Goal: Information Seeking & Learning: Learn about a topic

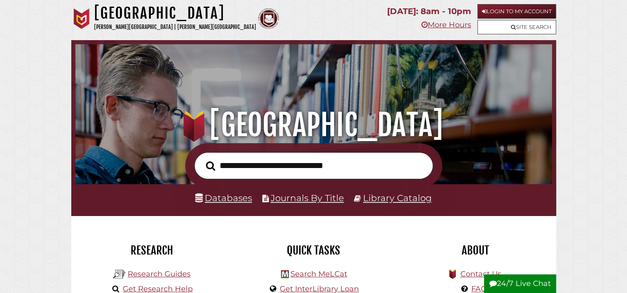
scroll to position [157, 472]
click at [493, 25] on link "Site Search" at bounding box center [516, 27] width 79 height 15
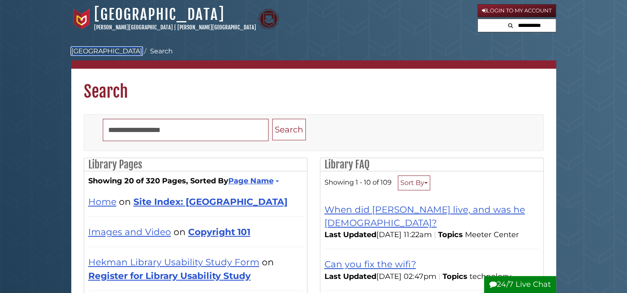
click at [103, 51] on link "[GEOGRAPHIC_DATA]" at bounding box center [106, 51] width 71 height 8
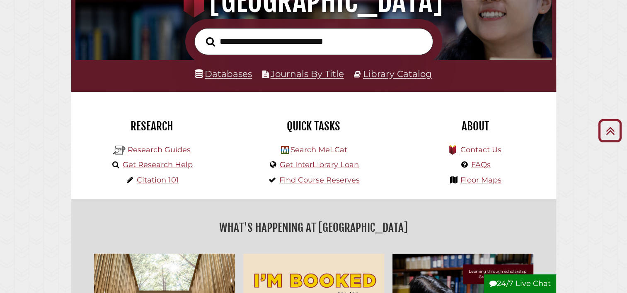
scroll to position [119, 0]
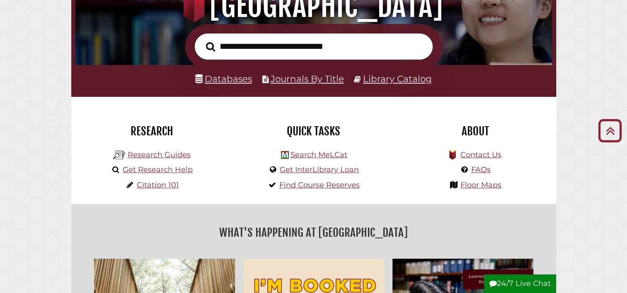
click at [250, 48] on input "text" at bounding box center [313, 46] width 239 height 27
type input "**********"
click at [202, 40] on button "Search" at bounding box center [210, 47] width 17 height 15
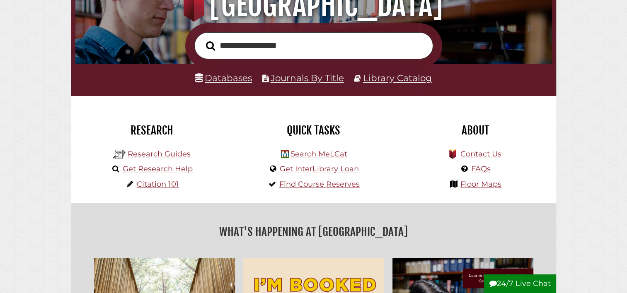
scroll to position [157, 472]
click at [338, 159] on li "Search MeLCat" at bounding box center [313, 153] width 92 height 15
click at [336, 155] on link "Search MeLCat" at bounding box center [318, 154] width 57 height 9
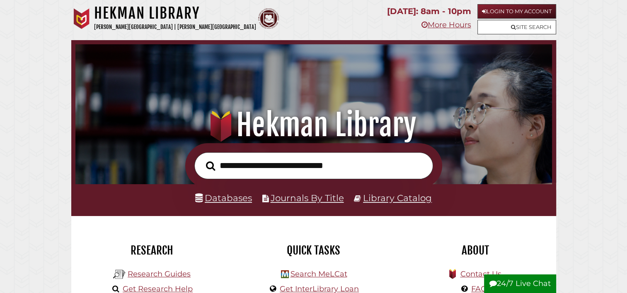
scroll to position [157, 472]
click at [270, 161] on input "text" at bounding box center [313, 166] width 239 height 27
type input "*"
